Goal: Use online tool/utility: Utilize a website feature to perform a specific function

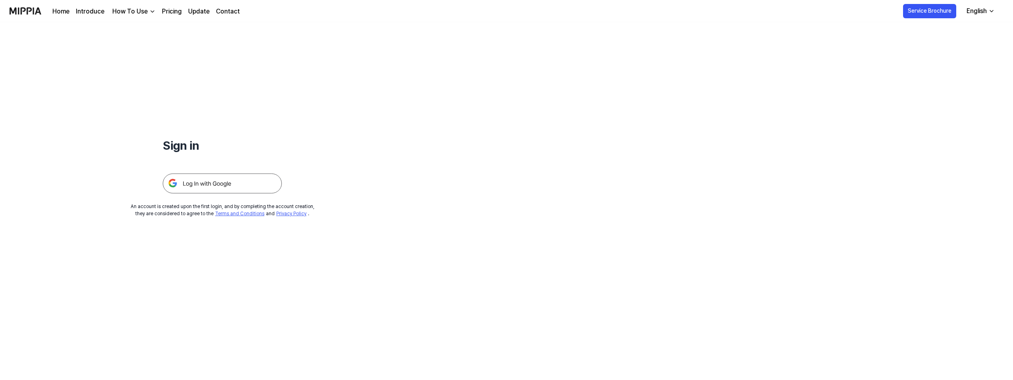
click at [236, 182] on img at bounding box center [222, 183] width 119 height 20
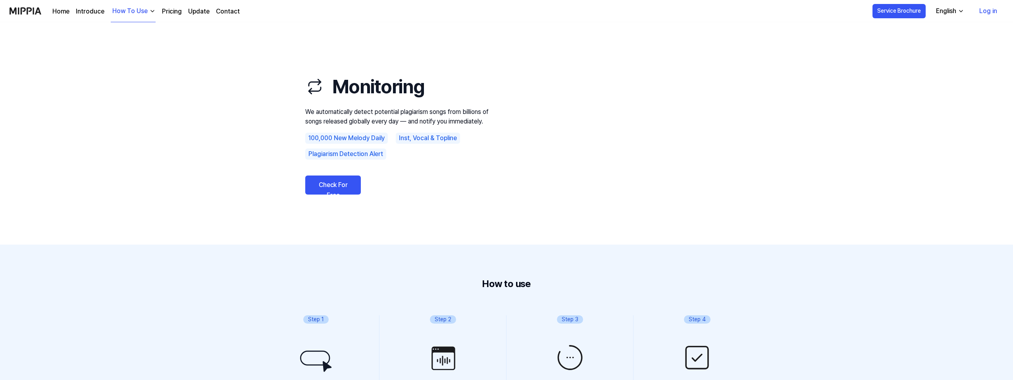
click at [985, 12] on link "Log in" at bounding box center [988, 11] width 31 height 22
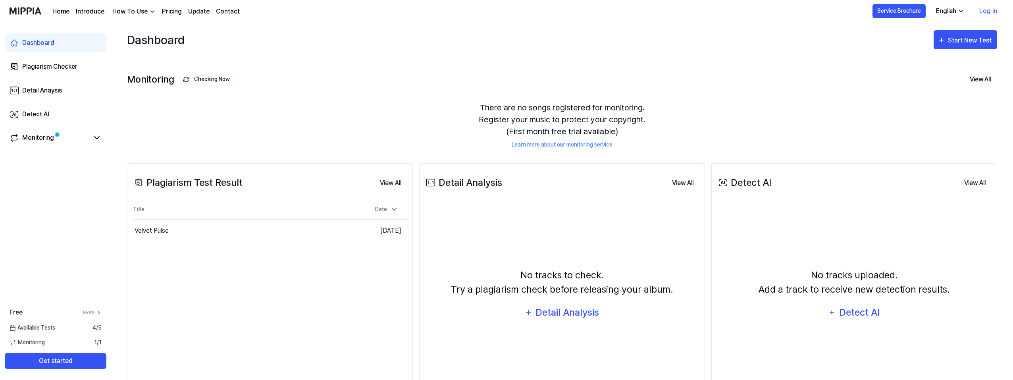
click at [134, 10] on div "How To Use" at bounding box center [130, 12] width 39 height 10
click at [139, 33] on link "Plagiarism Checker" at bounding box center [132, 29] width 76 height 16
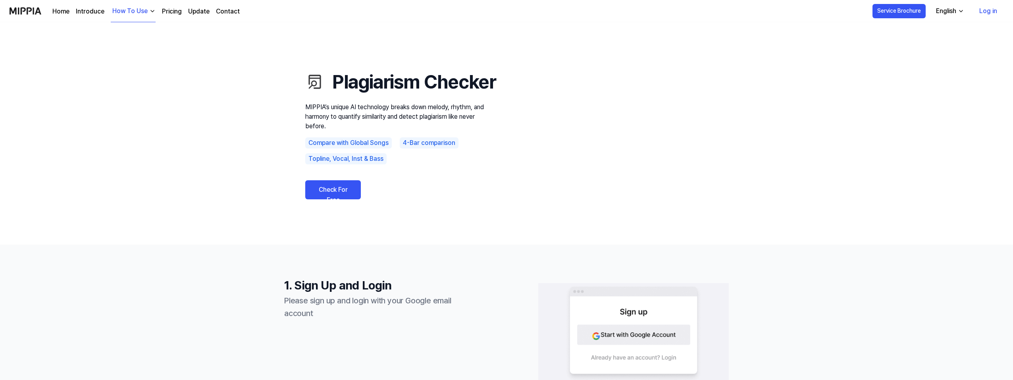
click at [342, 199] on link "Check For Free" at bounding box center [333, 189] width 56 height 19
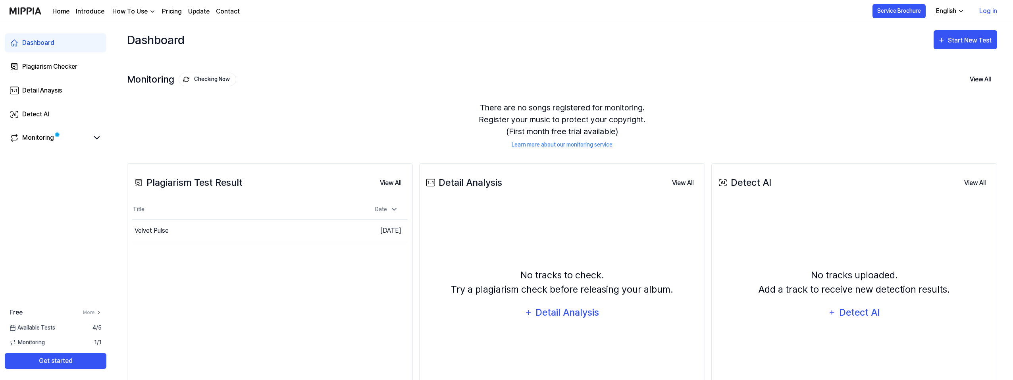
click at [0, 0] on button "Go to Results" at bounding box center [0, 0] width 0 height 0
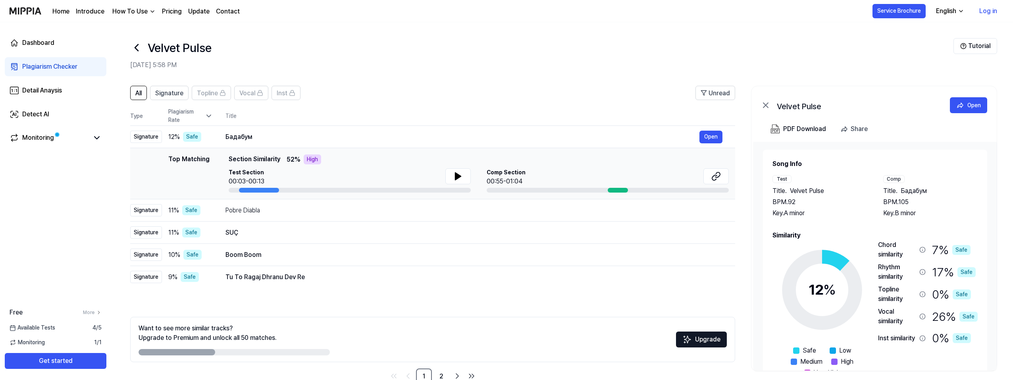
click at [815, 131] on div "PDF Download" at bounding box center [804, 129] width 43 height 10
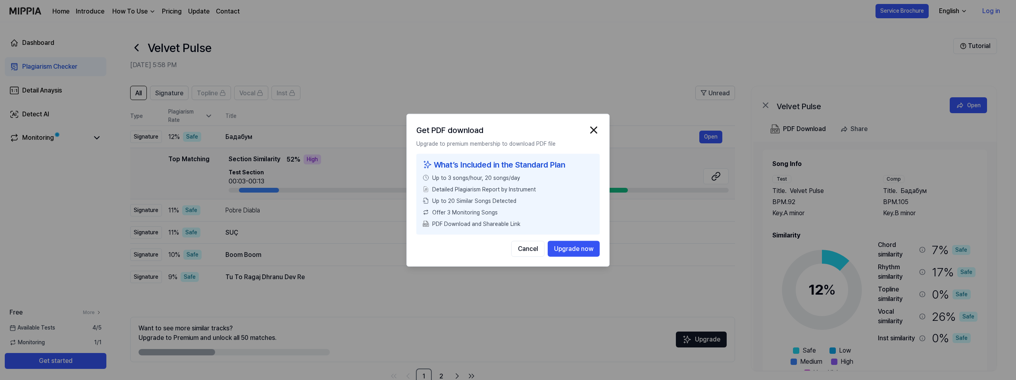
click at [597, 132] on img "button" at bounding box center [594, 130] width 12 height 12
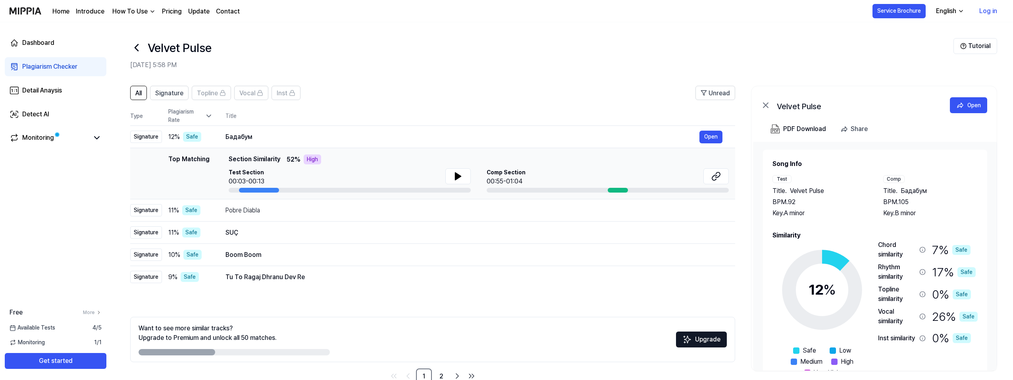
click at [817, 74] on header "Velvet Pulse [DATE] 5:58 PM Tutorial" at bounding box center [562, 50] width 902 height 56
click at [863, 130] on div "Share" at bounding box center [859, 129] width 17 height 10
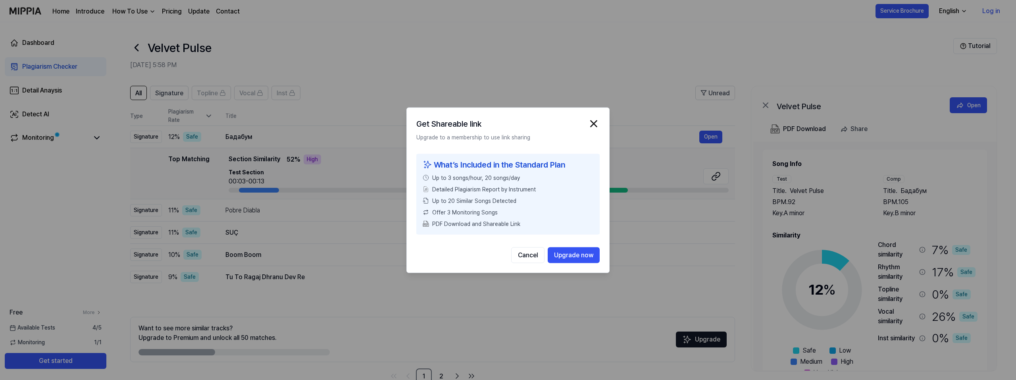
click at [596, 126] on img "button" at bounding box center [594, 123] width 12 height 12
